Goal: Information Seeking & Learning: Check status

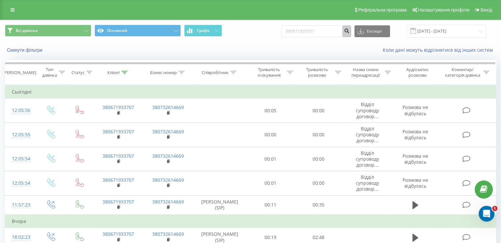
click at [349, 32] on icon "submit" at bounding box center [347, 30] width 6 height 4
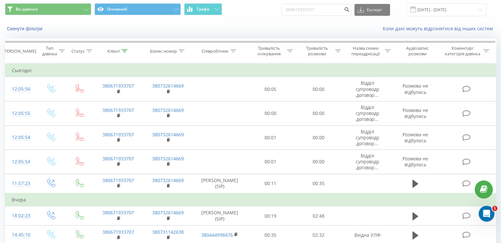
scroll to position [33, 0]
